Goal: Information Seeking & Learning: Learn about a topic

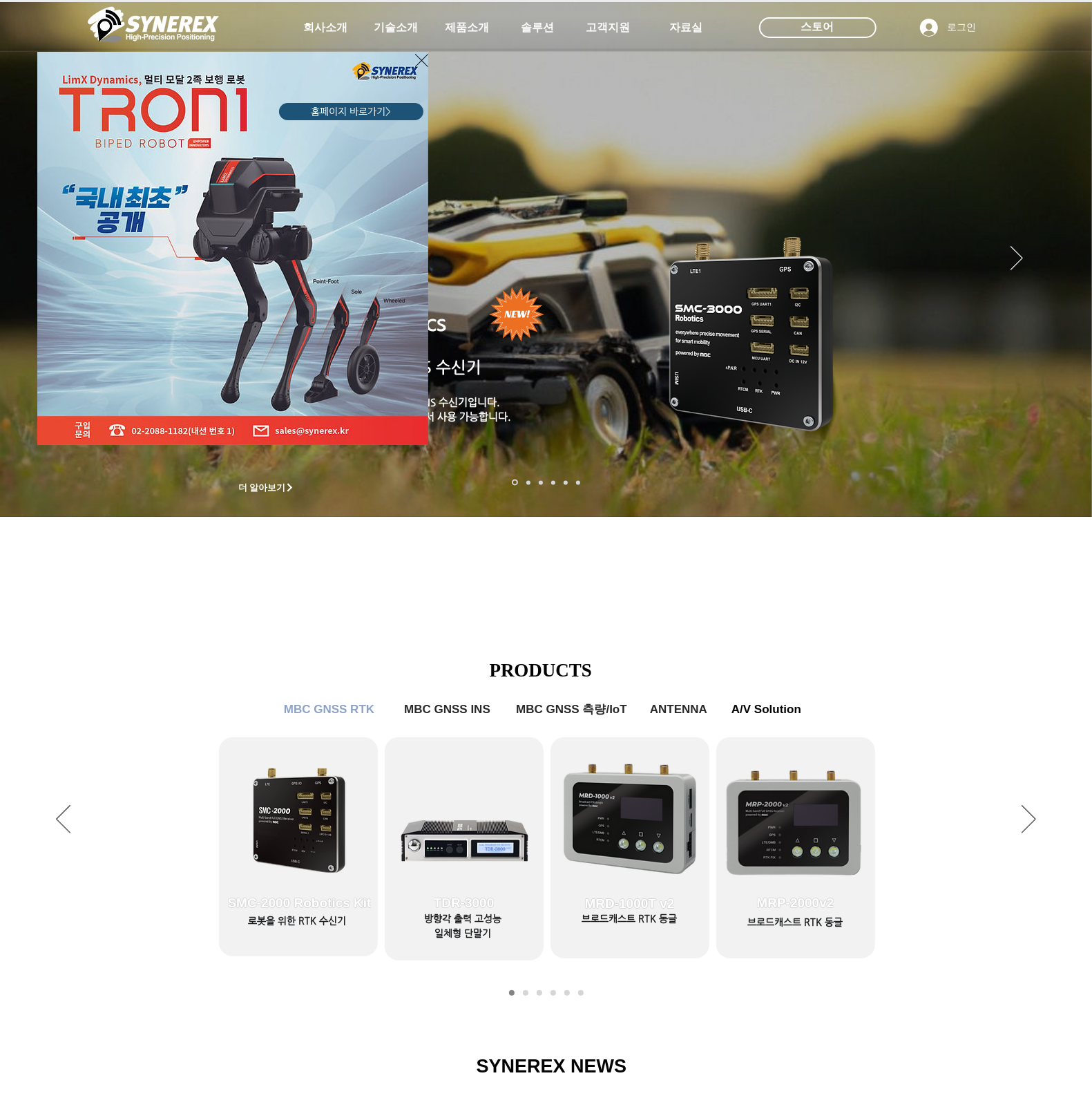
click at [468, 33] on div "LimX Dinamics" at bounding box center [546, 558] width 1092 height 1116
click at [471, 29] on div "LimX Dinamics" at bounding box center [546, 558] width 1092 height 1116
click at [420, 56] on icon "사이트로 돌아가기" at bounding box center [422, 61] width 13 height 18
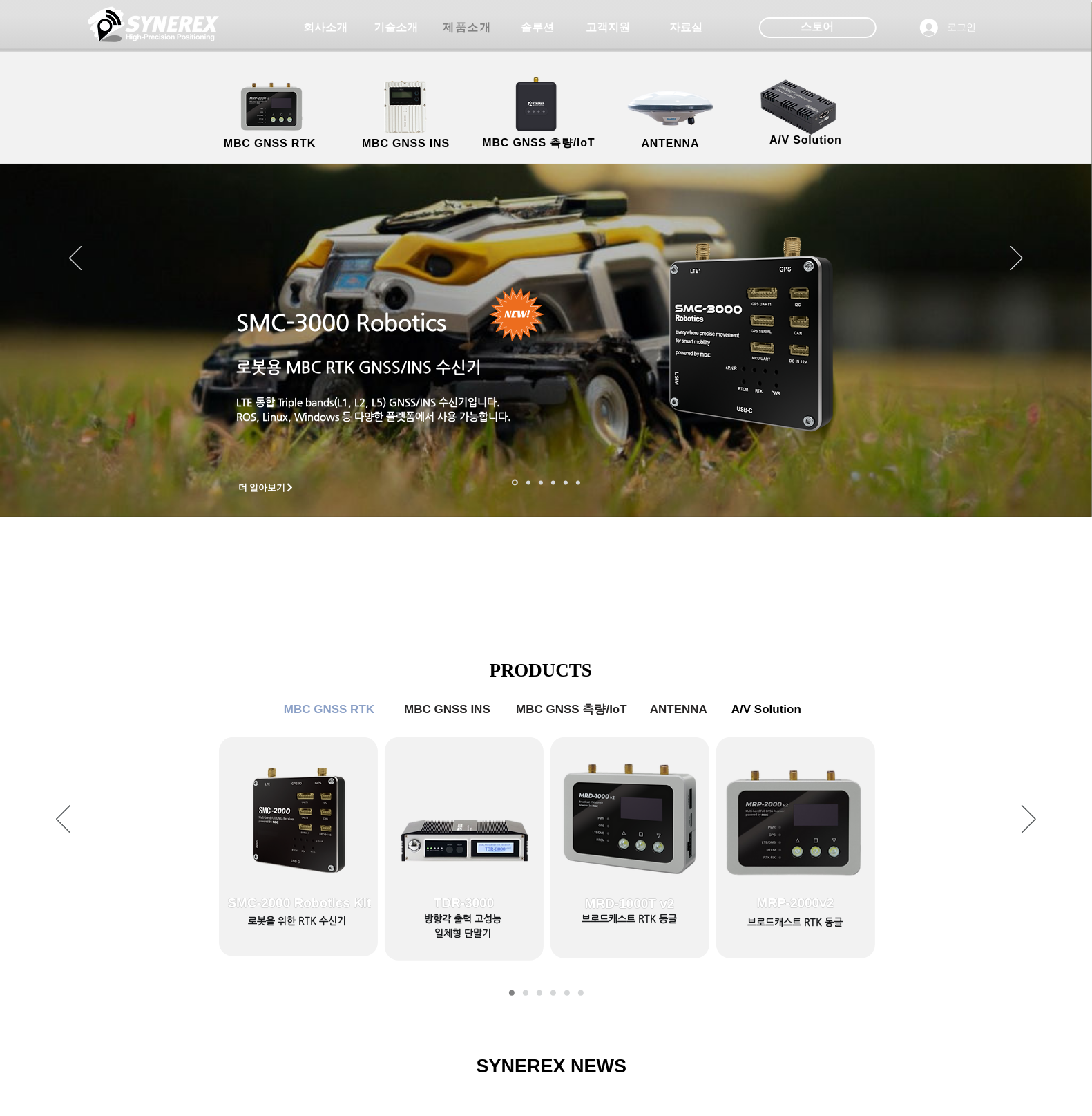
click at [465, 19] on span "제품소개" at bounding box center [467, 27] width 69 height 28
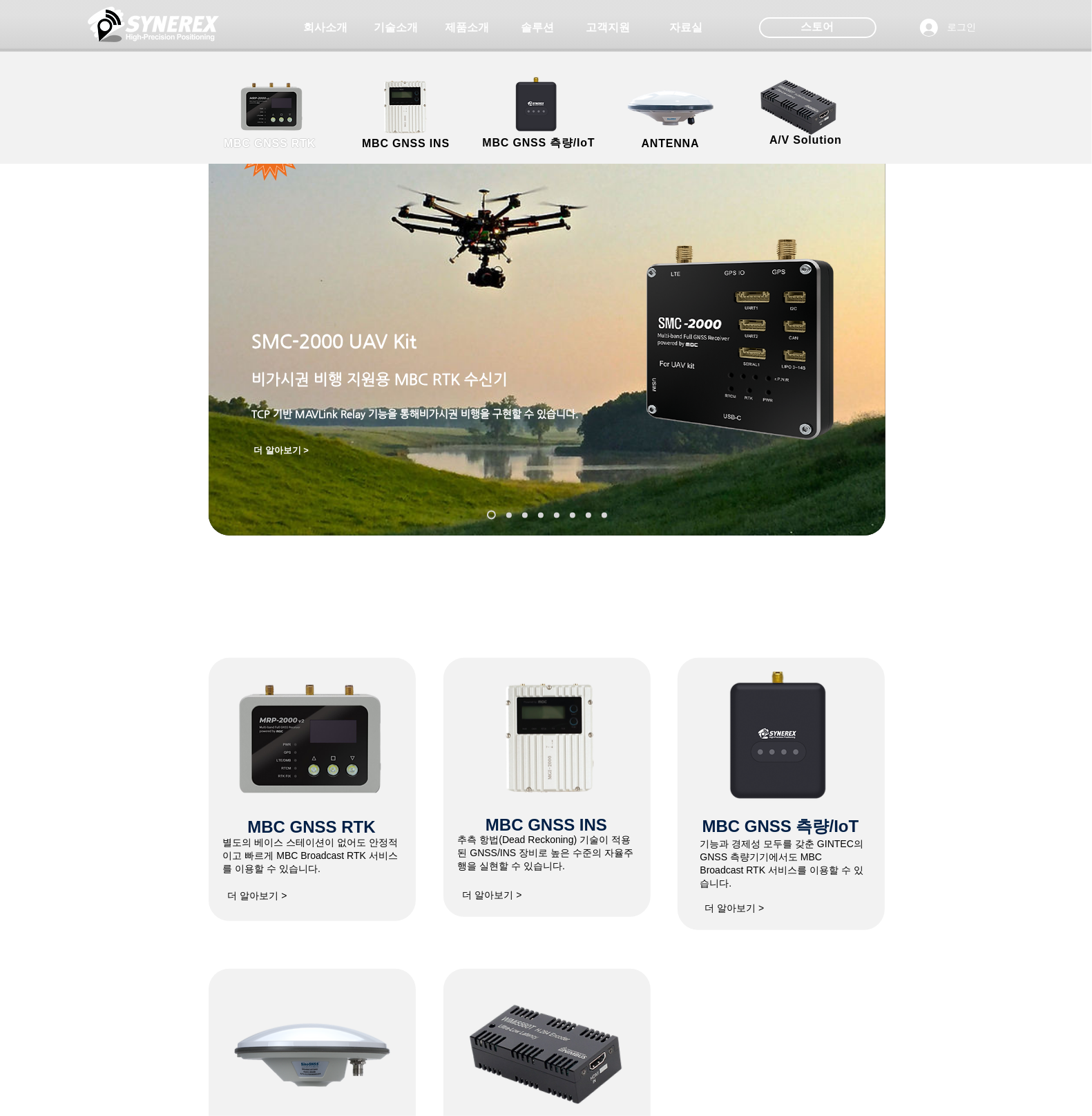
click at [262, 110] on link "MBC GNSS RTK" at bounding box center [270, 116] width 124 height 72
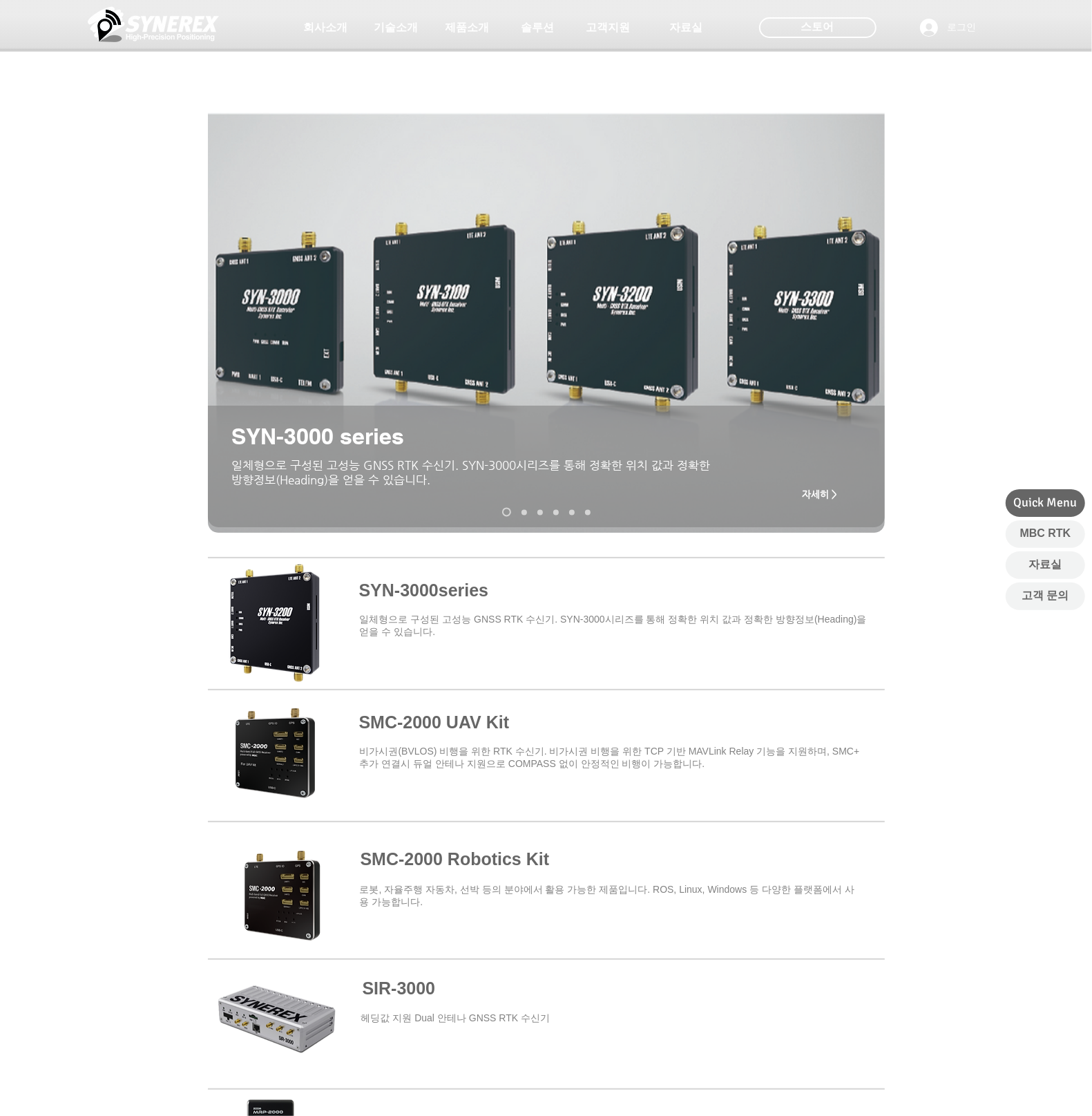
click at [451, 851] on span at bounding box center [546, 885] width 677 height 121
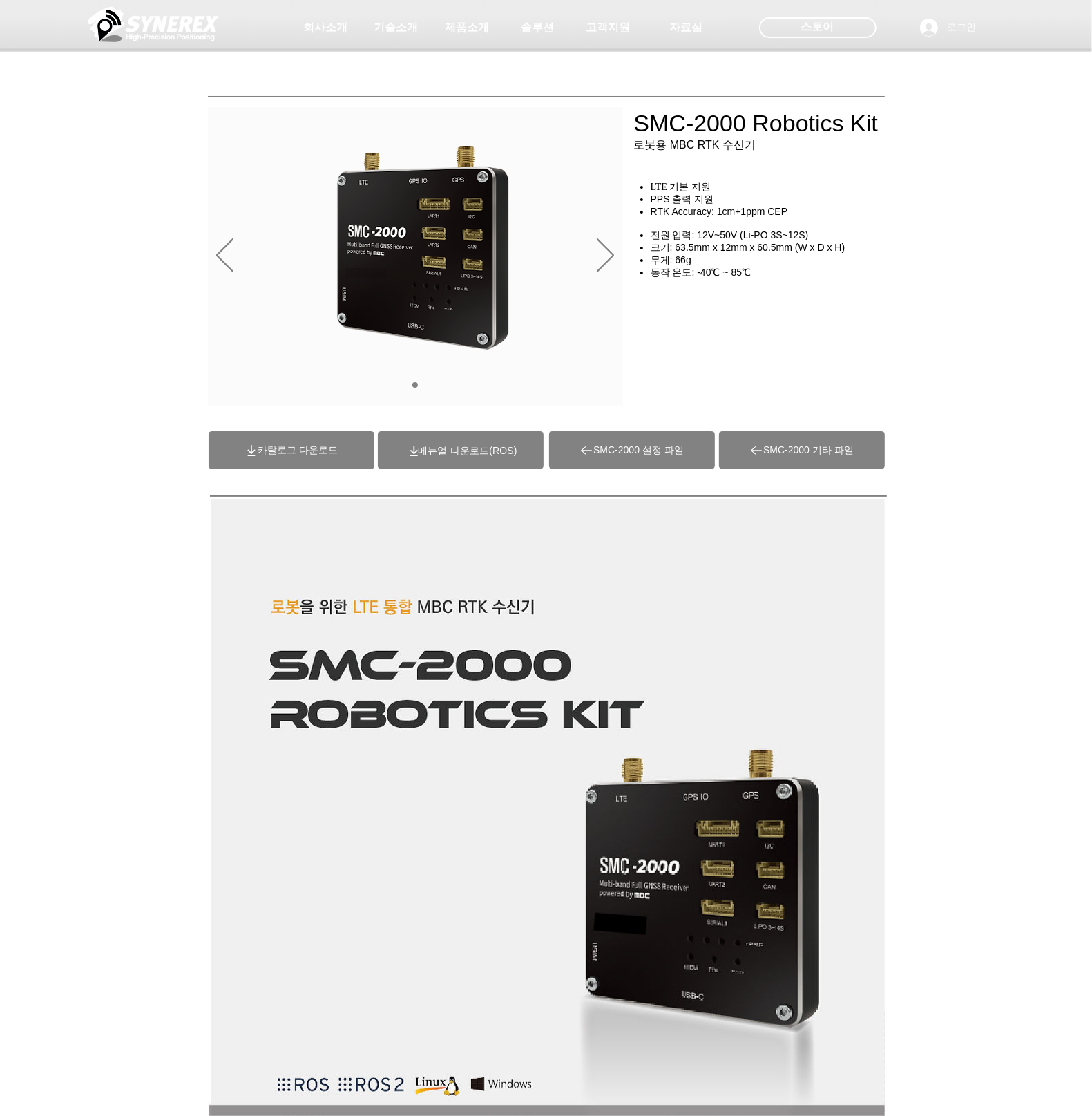
click at [789, 467] on span "SMC-2000 기타 파일" at bounding box center [801, 450] width 166 height 38
